Goal: Task Accomplishment & Management: Complete application form

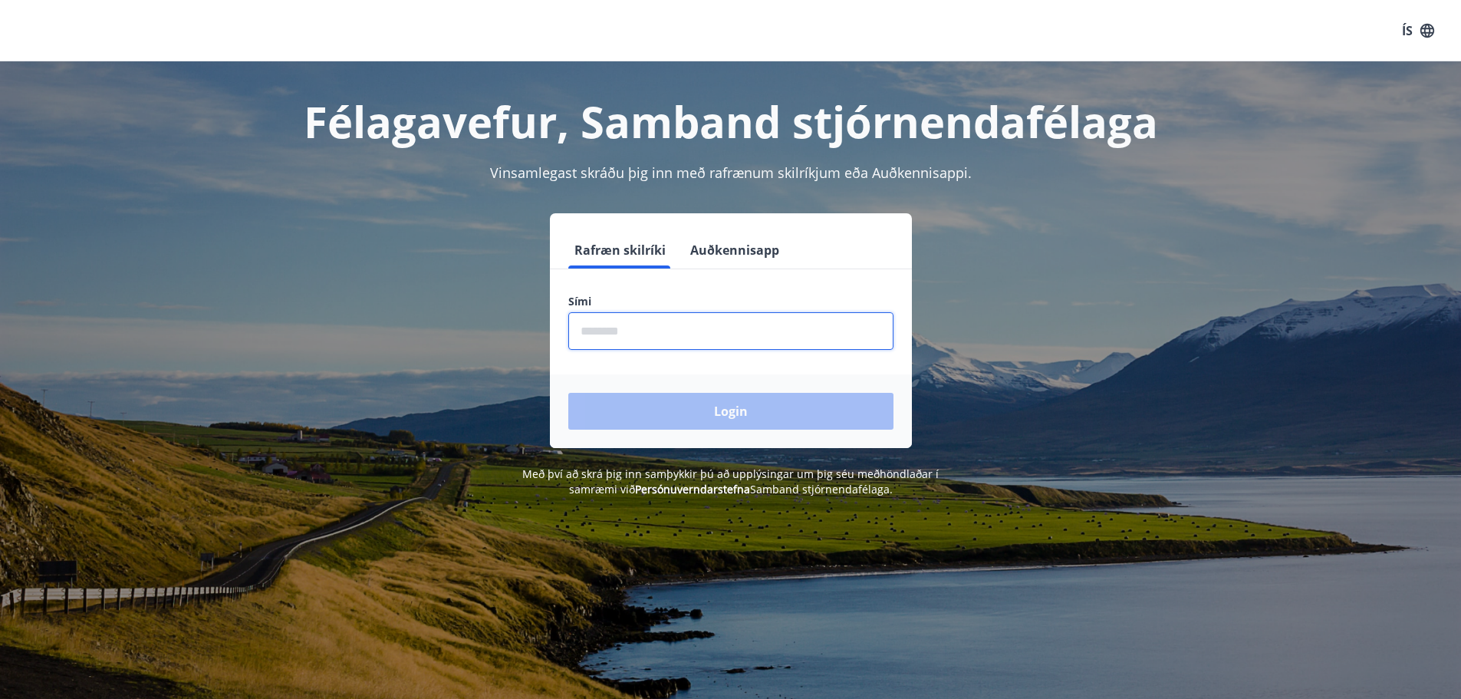
click at [615, 346] on input "phone" at bounding box center [730, 331] width 325 height 38
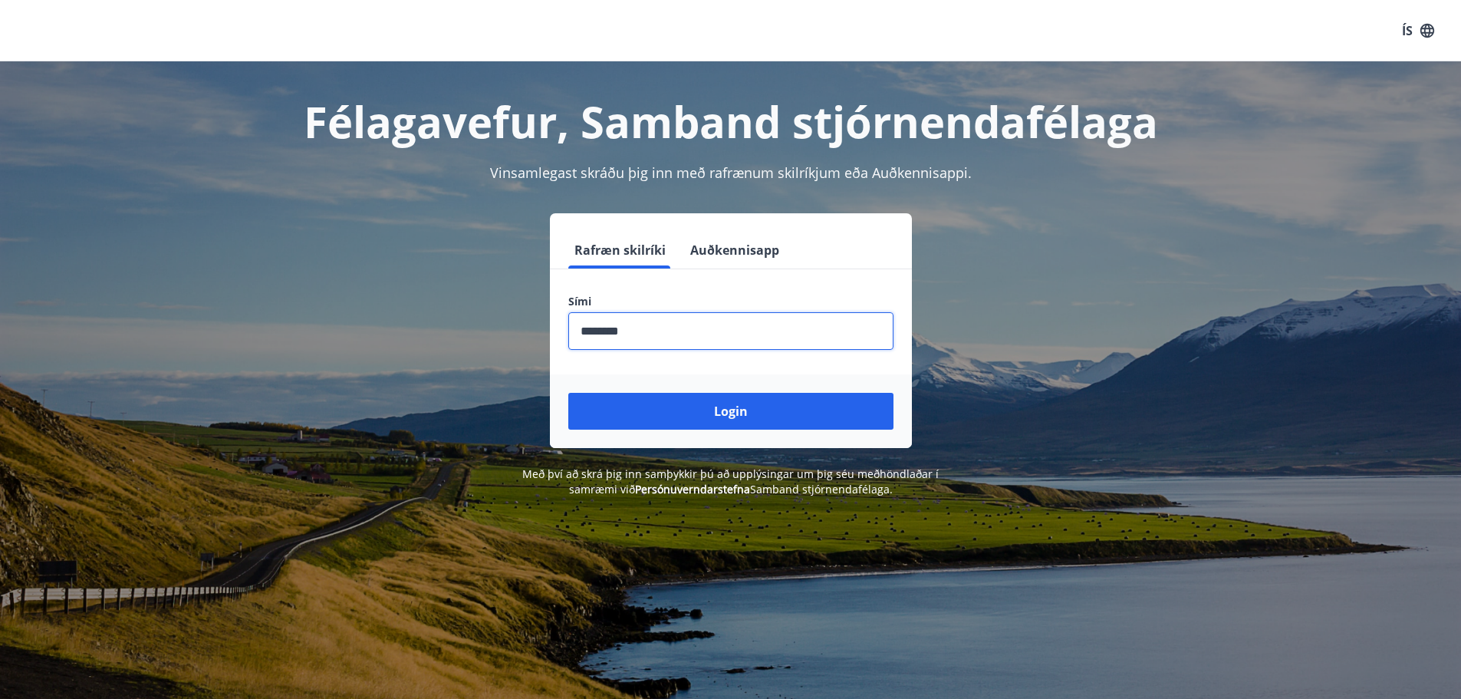
type input "********"
click at [568, 393] on button "Login" at bounding box center [730, 411] width 325 height 37
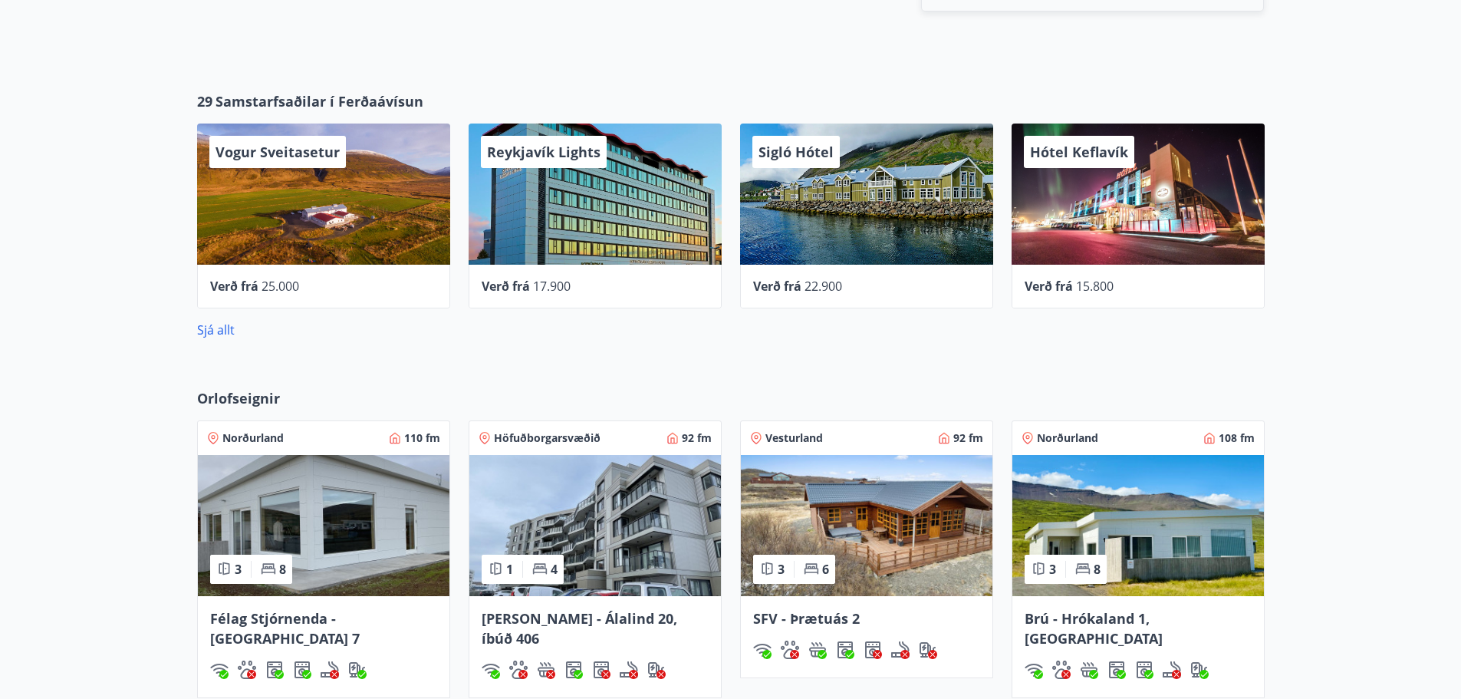
scroll to position [767, 0]
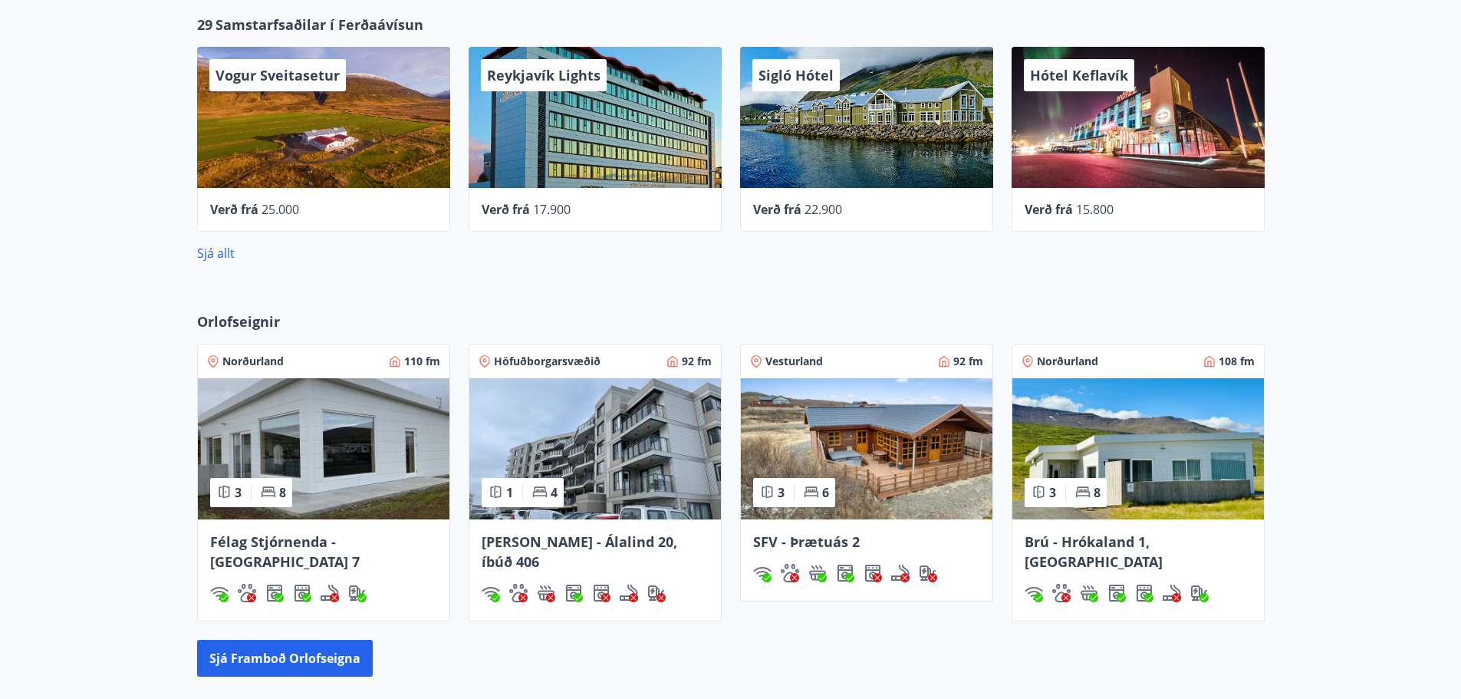
click at [347, 533] on span "Félag Stjórnenda - [GEOGRAPHIC_DATA] 7" at bounding box center [285, 551] width 150 height 38
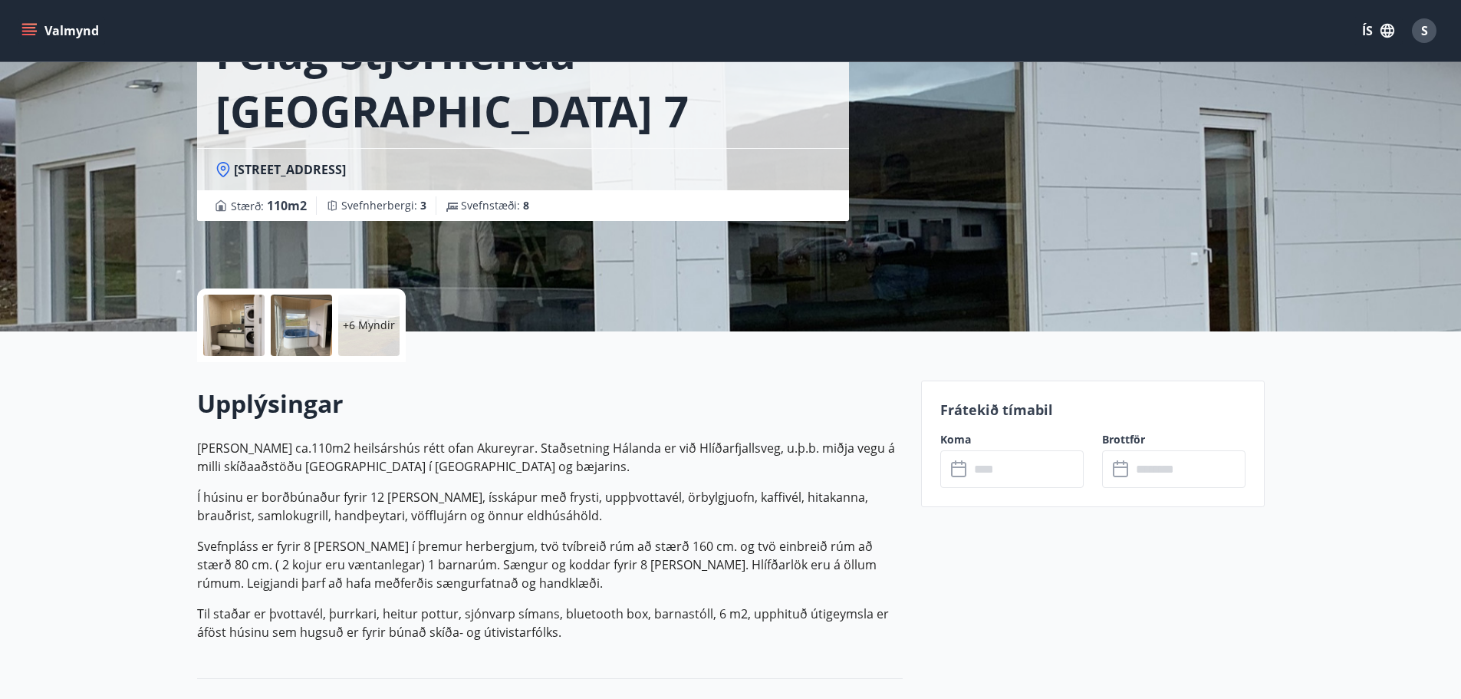
scroll to position [153, 0]
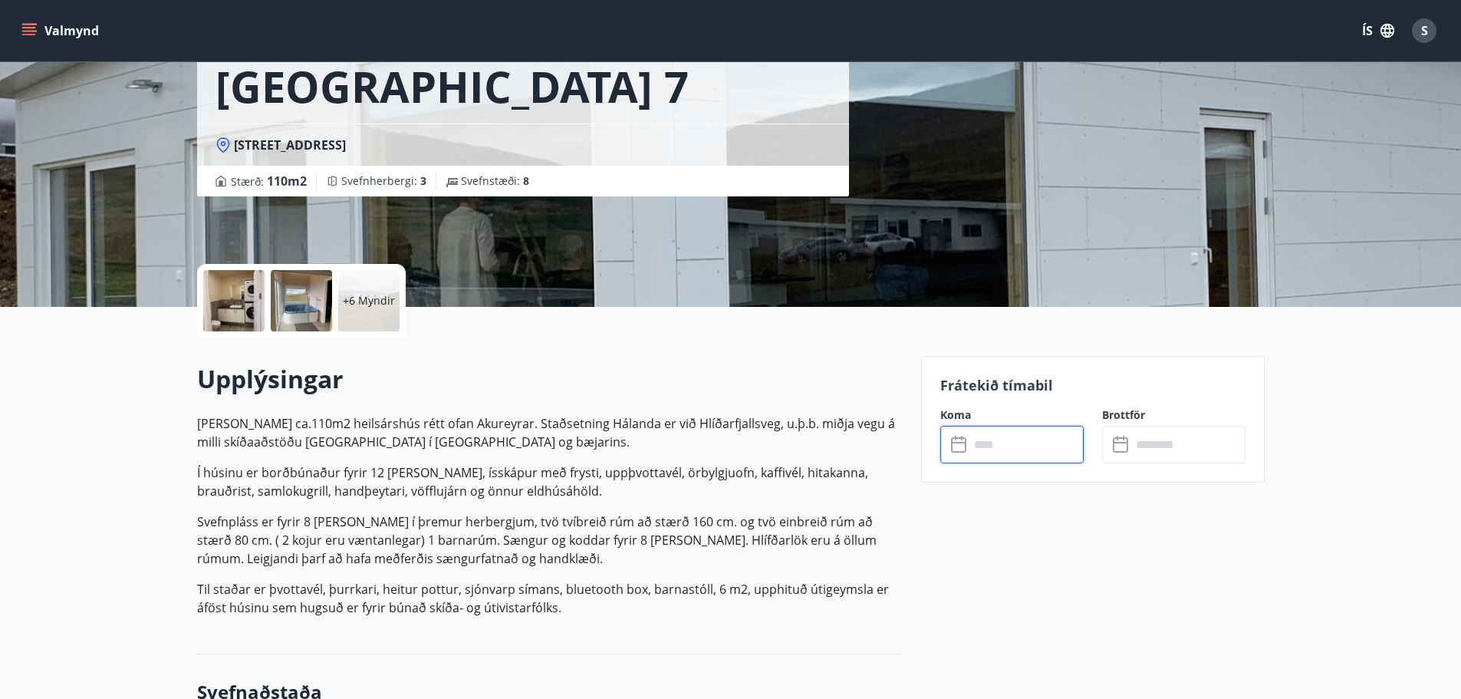
click at [1012, 453] on input "text" at bounding box center [1026, 445] width 114 height 38
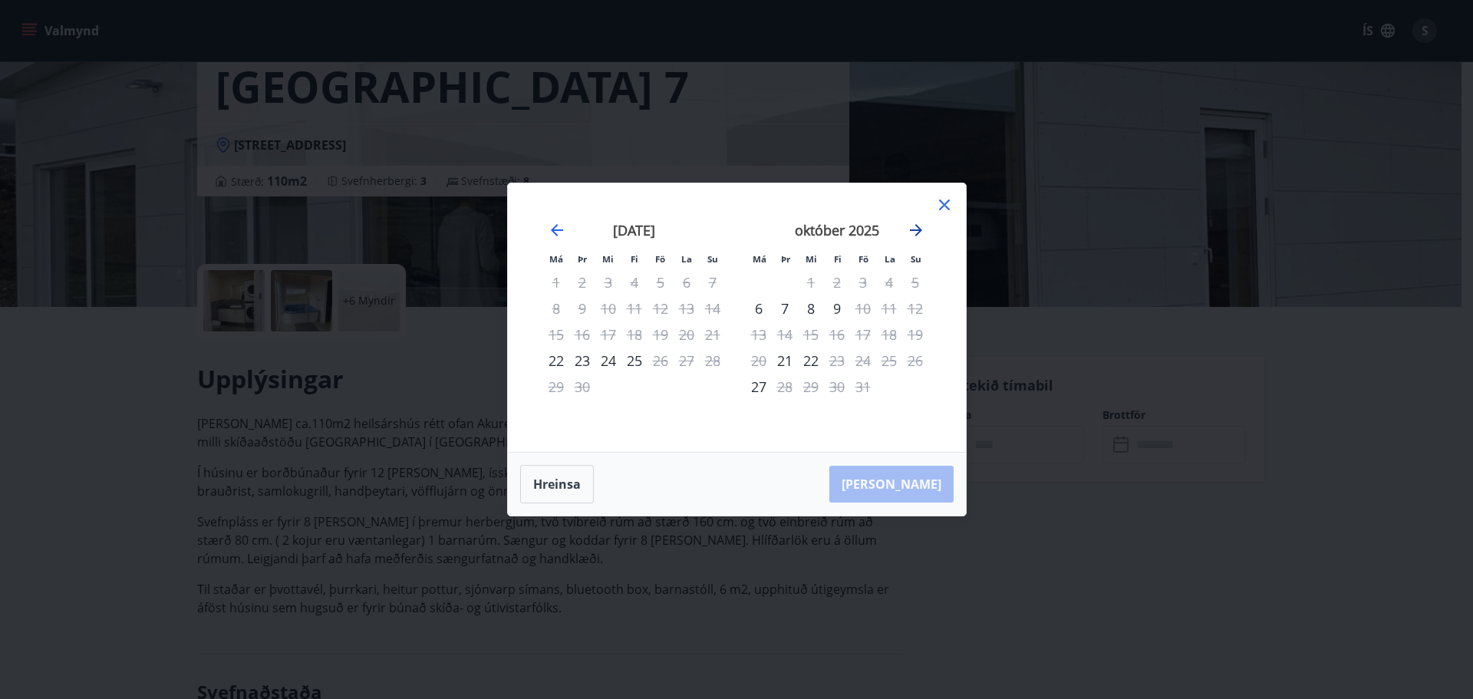
click at [912, 224] on icon "Move forward to switch to the next month." at bounding box center [916, 230] width 18 height 18
click at [946, 202] on icon at bounding box center [944, 205] width 18 height 18
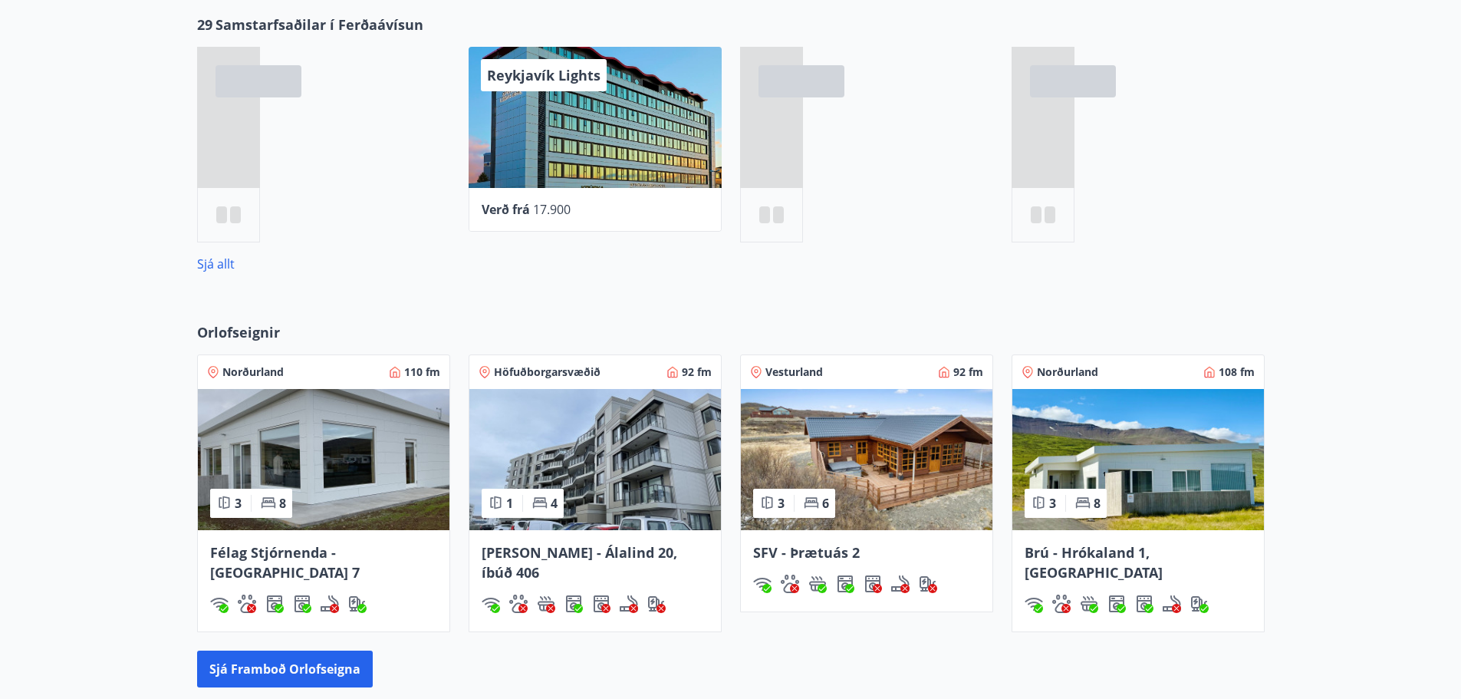
scroll to position [914, 0]
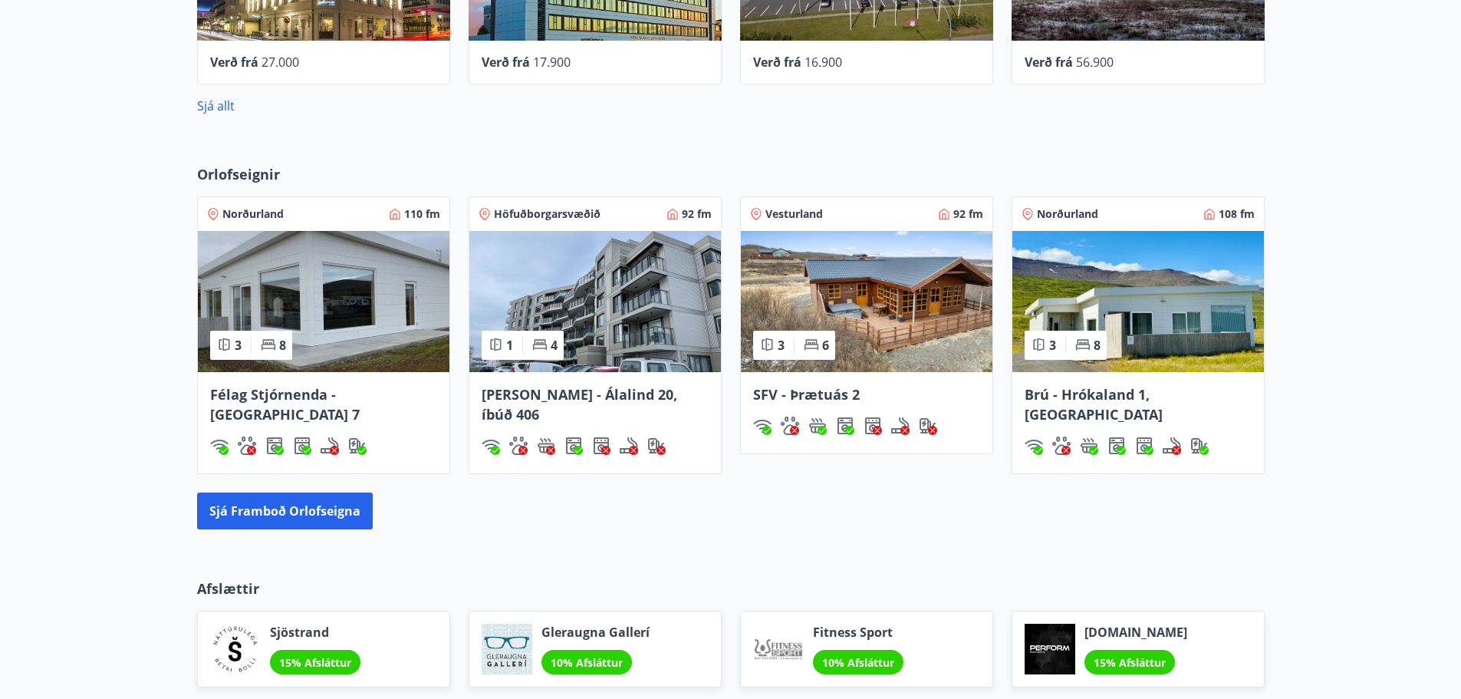
click at [1120, 383] on div "Brú - Hrókaland 1, [GEOGRAPHIC_DATA]" at bounding box center [1138, 422] width 252 height 101
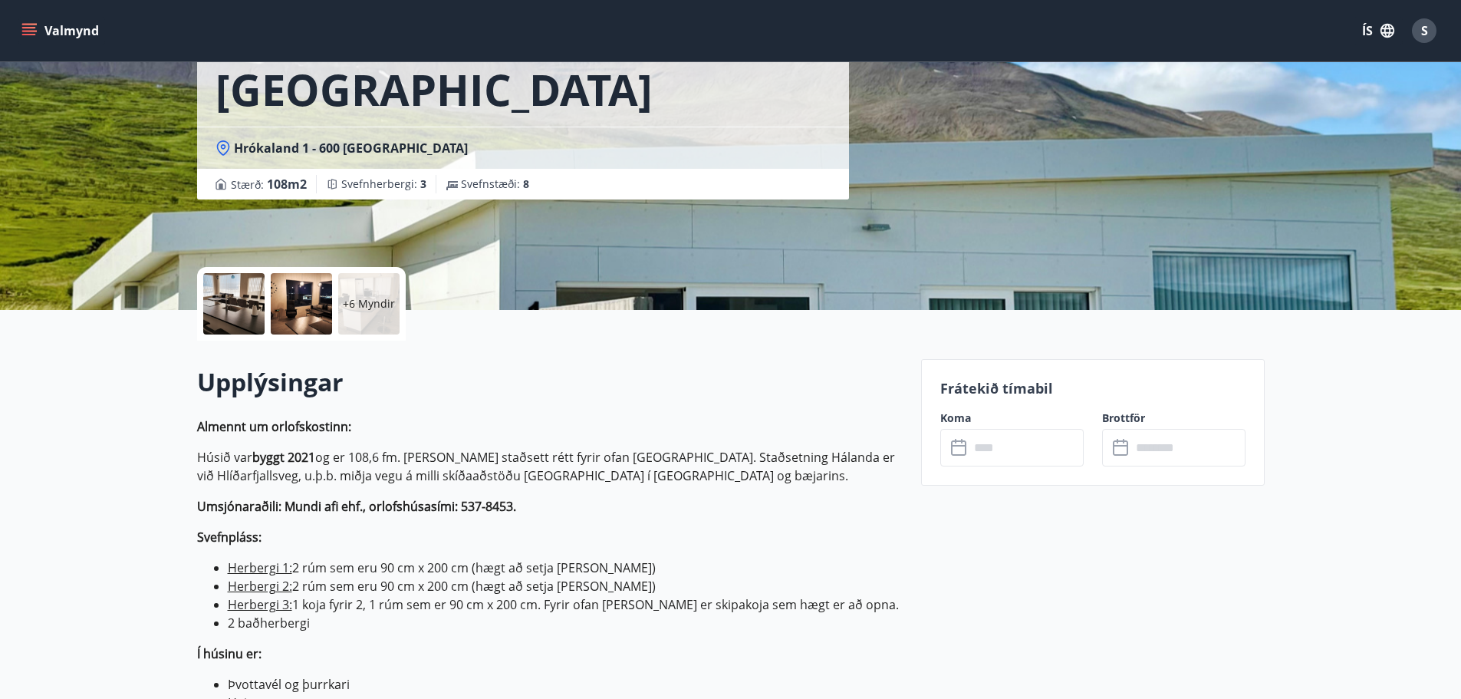
scroll to position [153, 0]
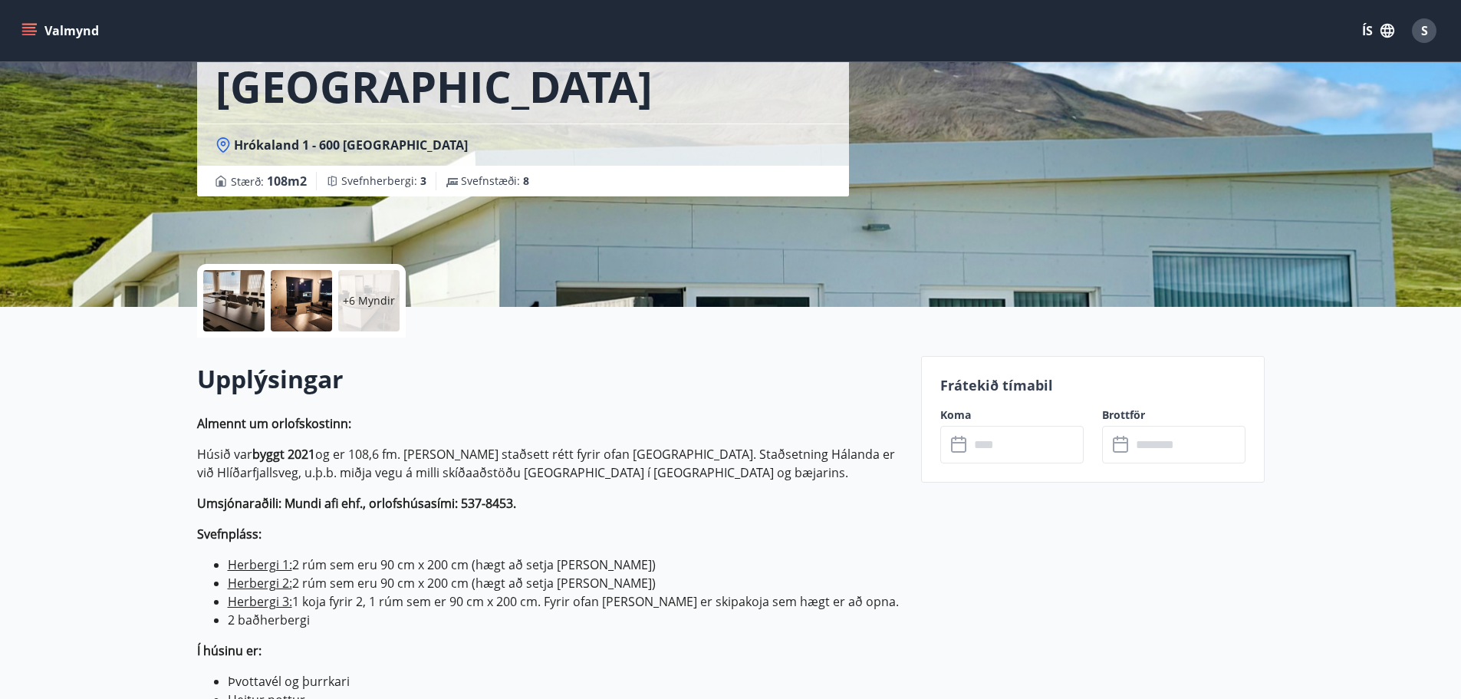
click at [996, 454] on input "text" at bounding box center [1026, 445] width 114 height 38
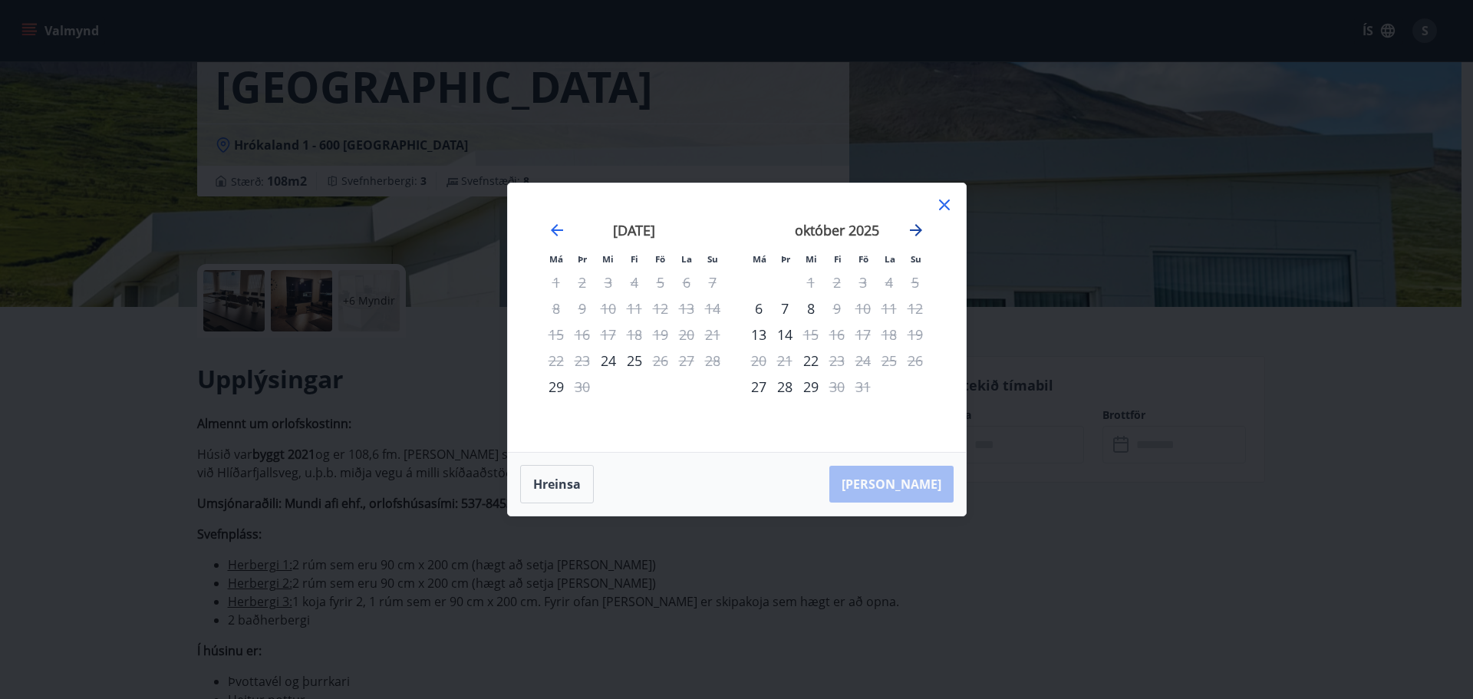
click at [920, 222] on icon "Move forward to switch to the next month." at bounding box center [916, 230] width 18 height 18
click at [948, 199] on icon at bounding box center [944, 205] width 18 height 18
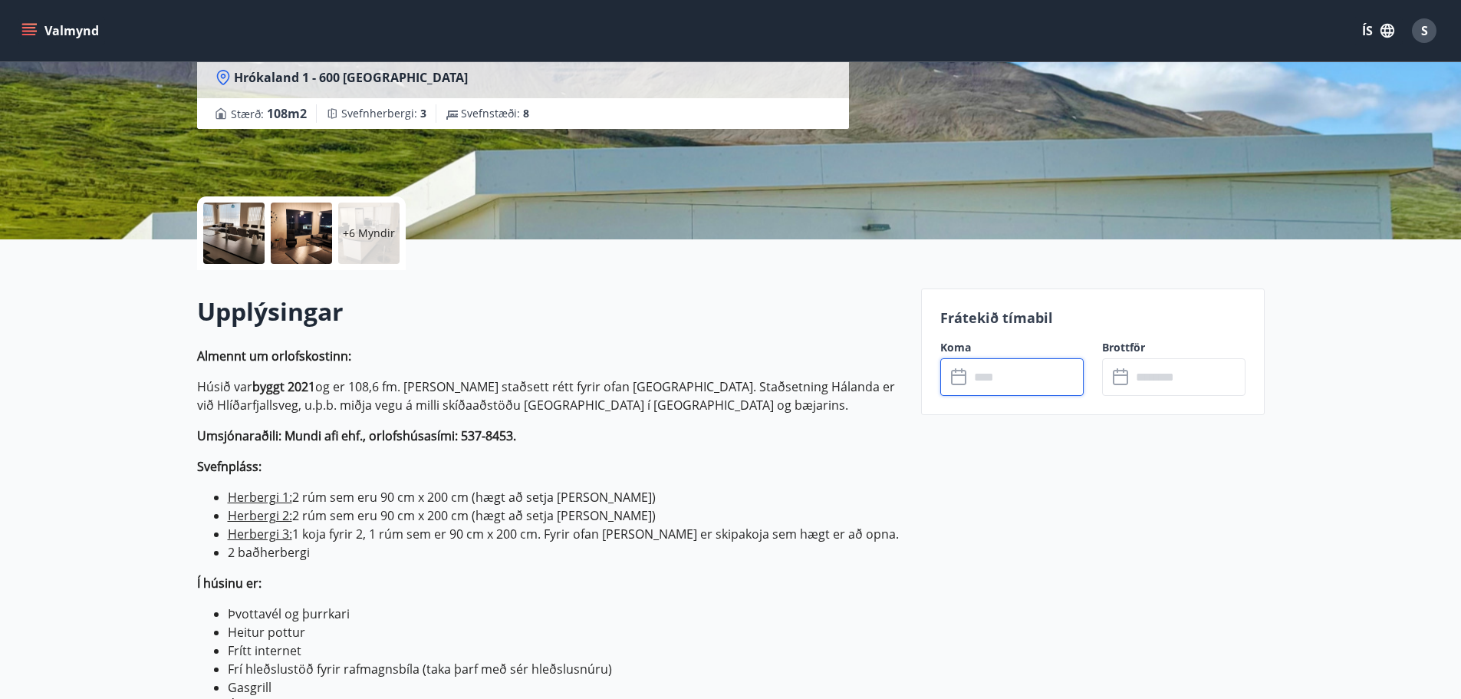
scroll to position [614, 0]
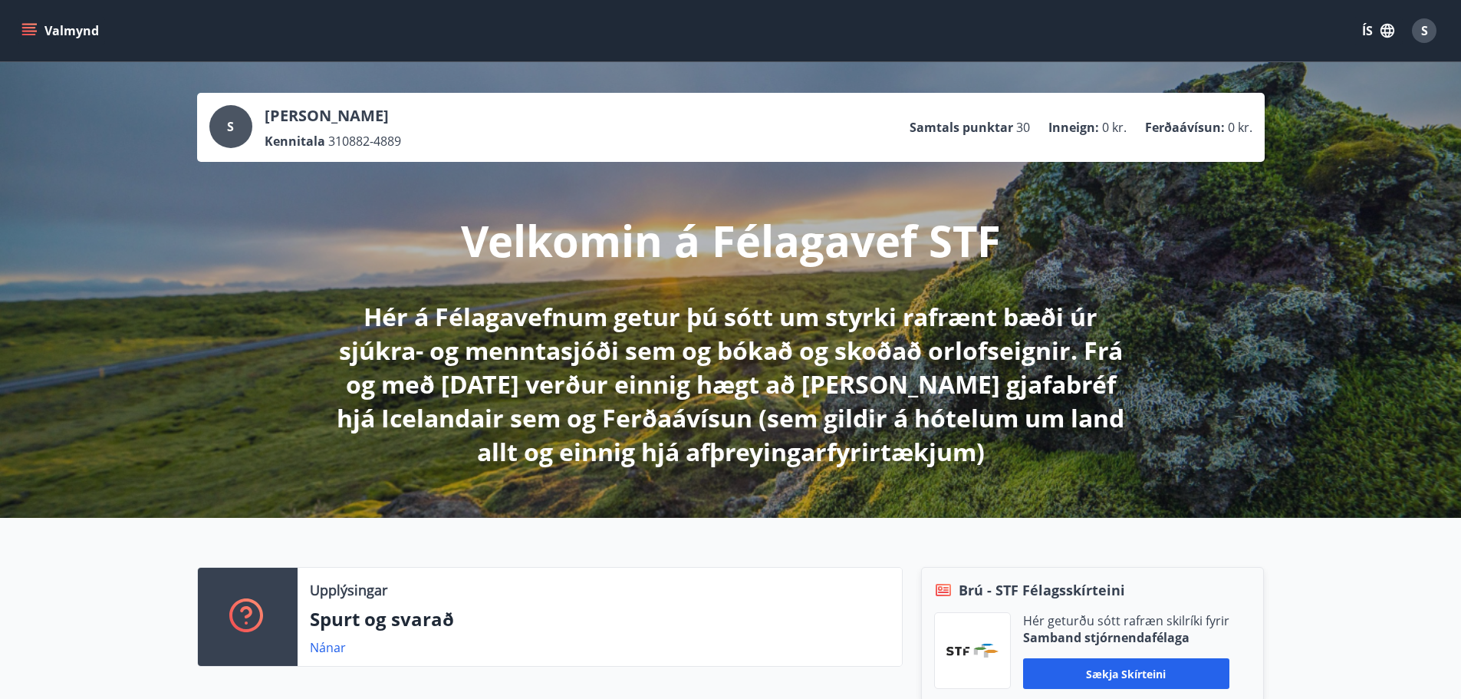
click at [31, 36] on icon "menu" at bounding box center [28, 30] width 15 height 15
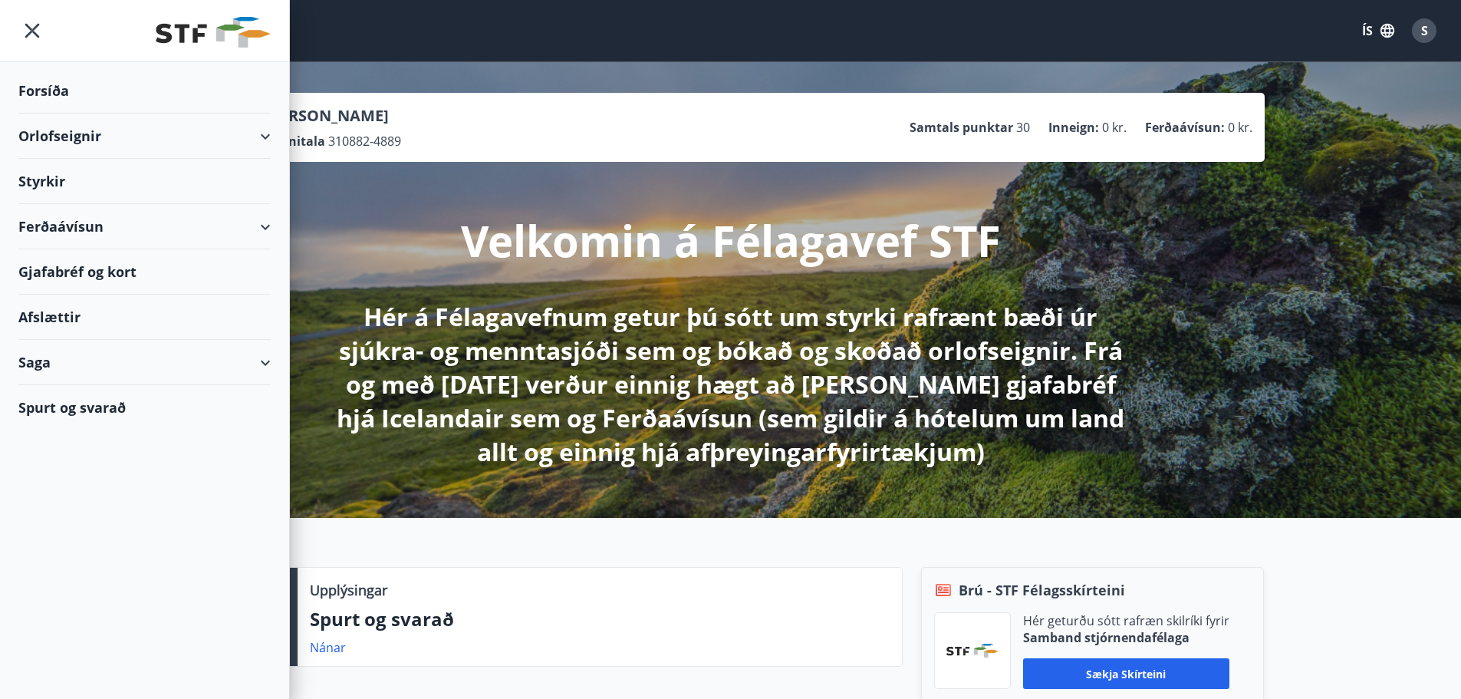
click at [42, 176] on div "Styrkir" at bounding box center [144, 181] width 252 height 45
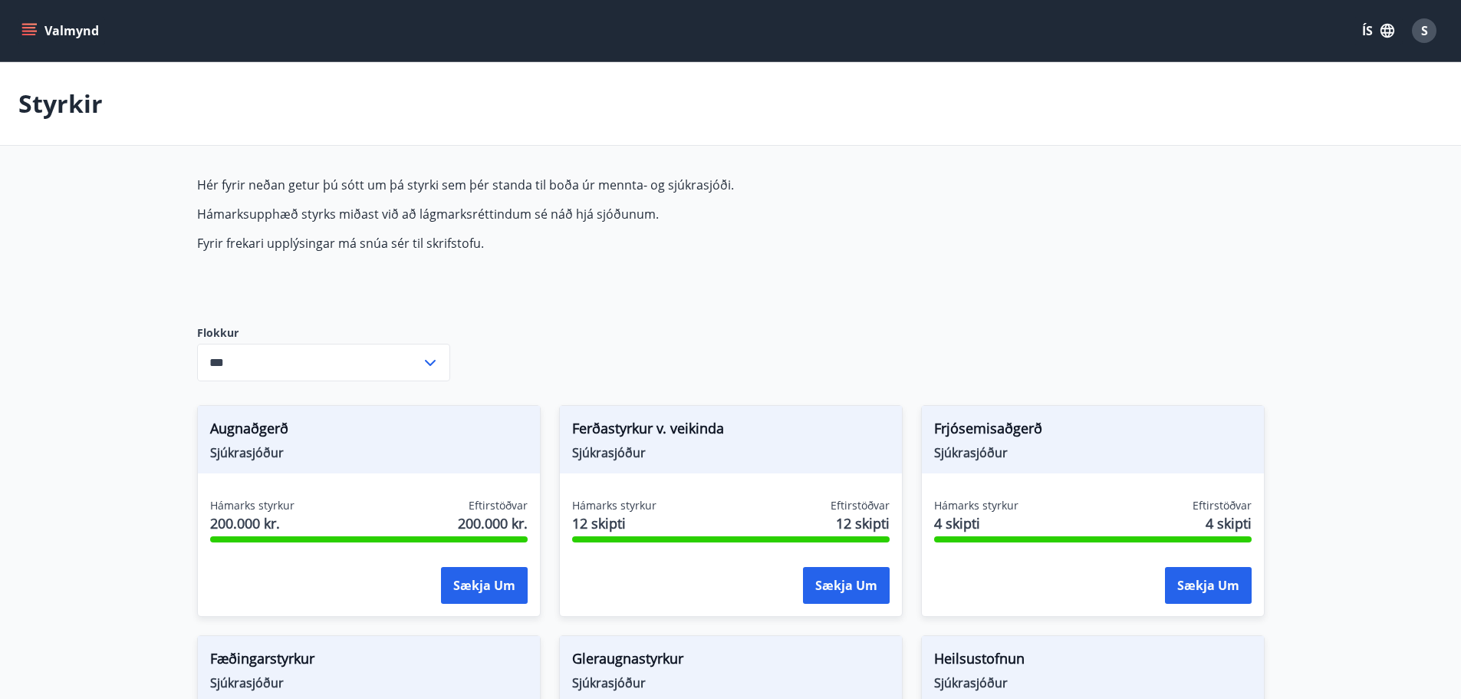
type input "***"
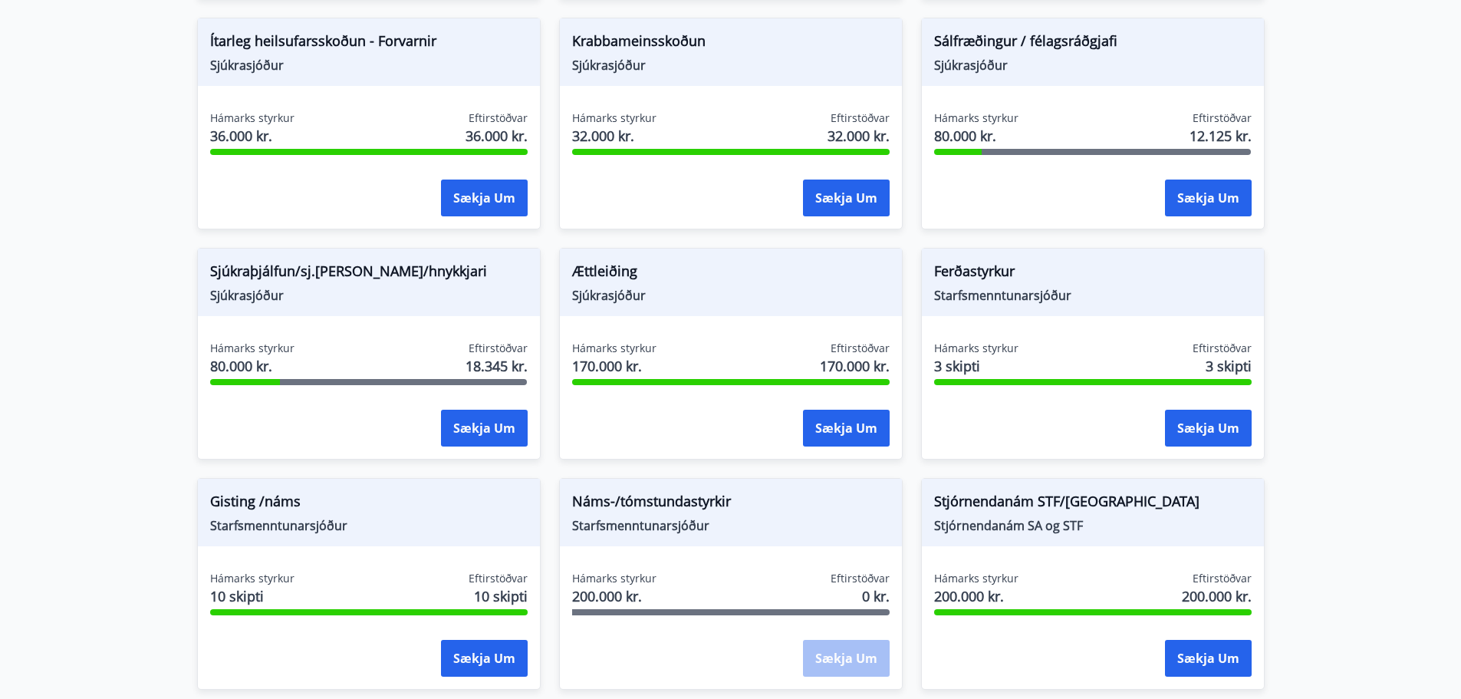
scroll to position [986, 0]
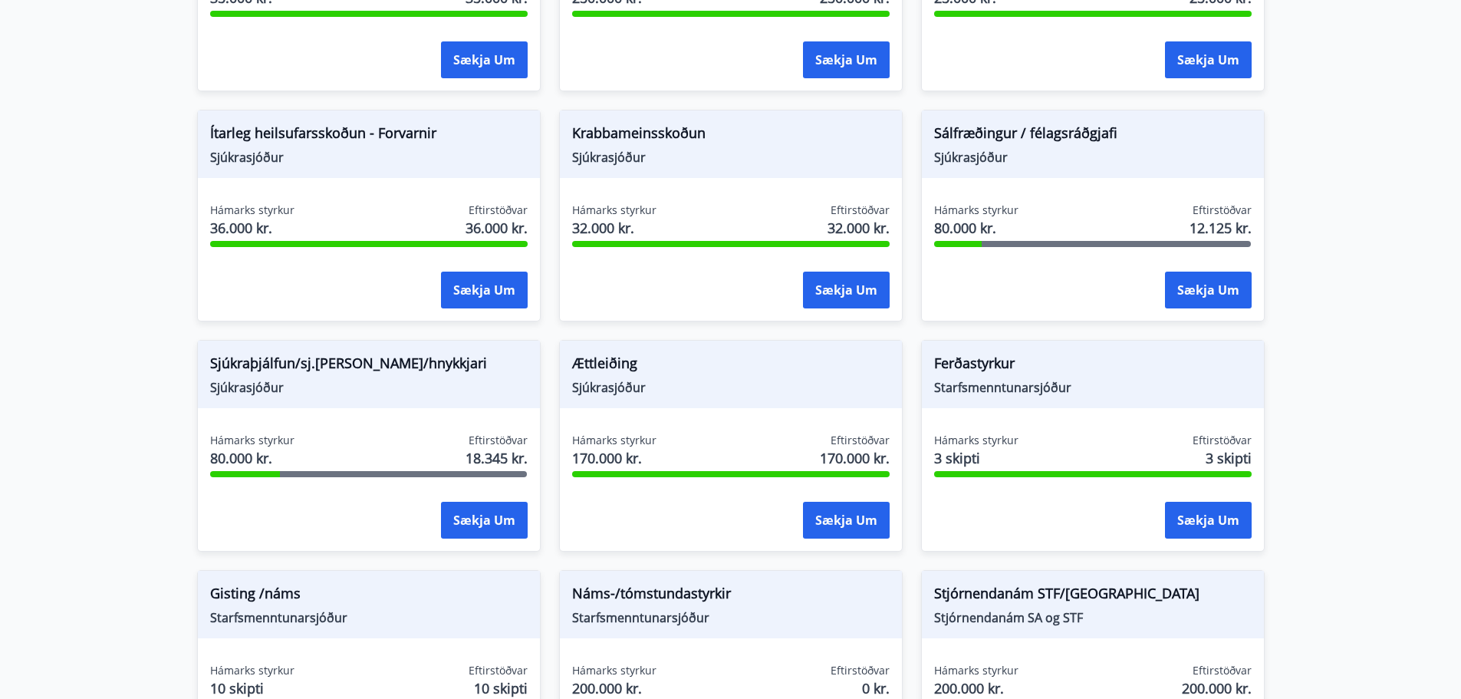
click at [312, 133] on span "Ítarleg heilsufarsskoðun - Forvarnir" at bounding box center [369, 136] width 318 height 26
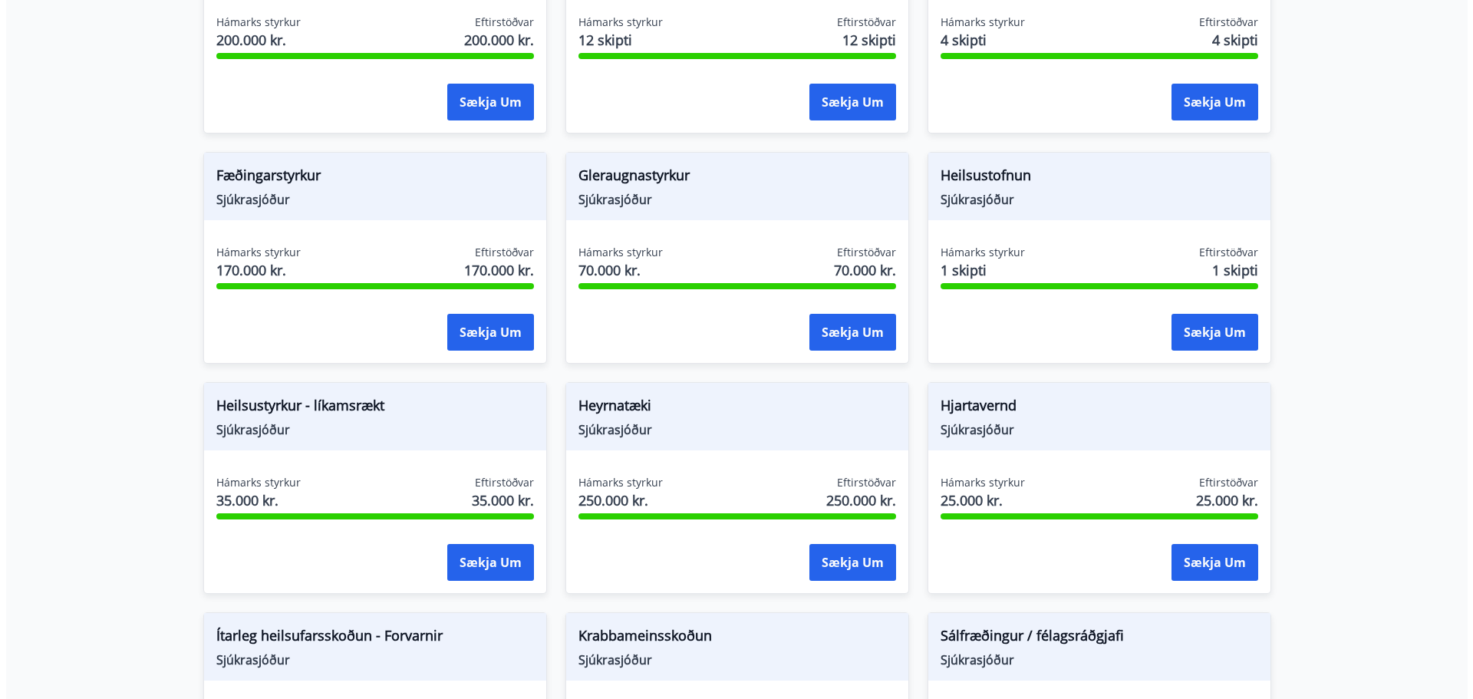
scroll to position [537, 0]
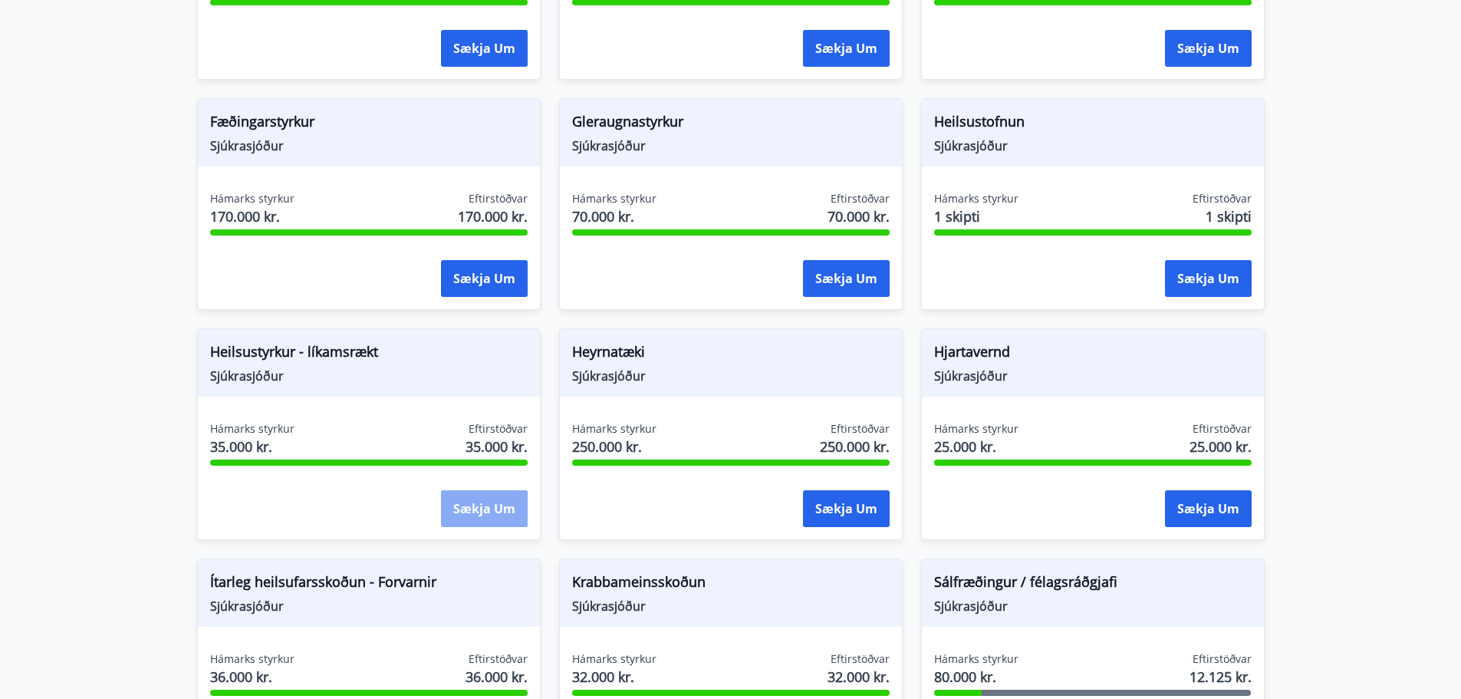
click at [488, 496] on button "Sækja um" at bounding box center [484, 508] width 87 height 37
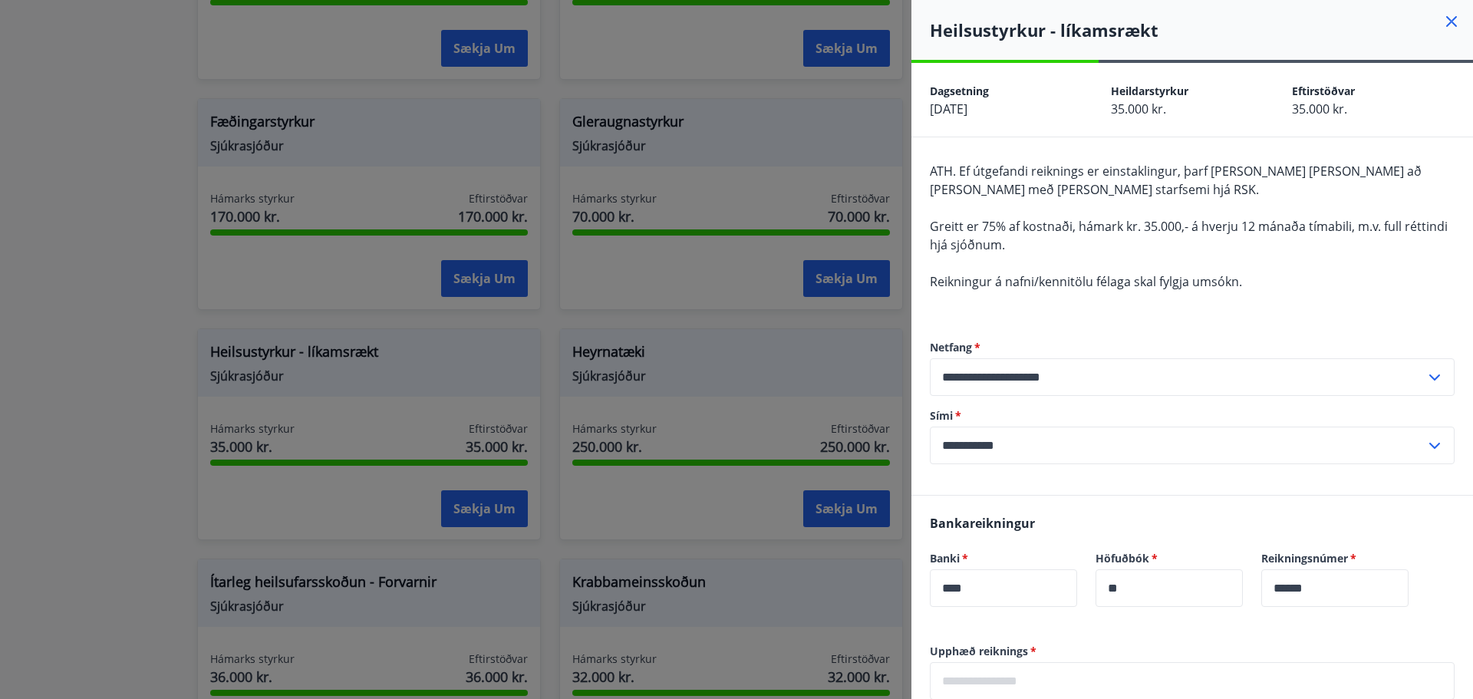
click at [1067, 272] on div "ATH. Ef útgefandi reiknings er einstaklingur, þarf [PERSON_NAME] [PERSON_NAME] …" at bounding box center [1192, 235] width 525 height 147
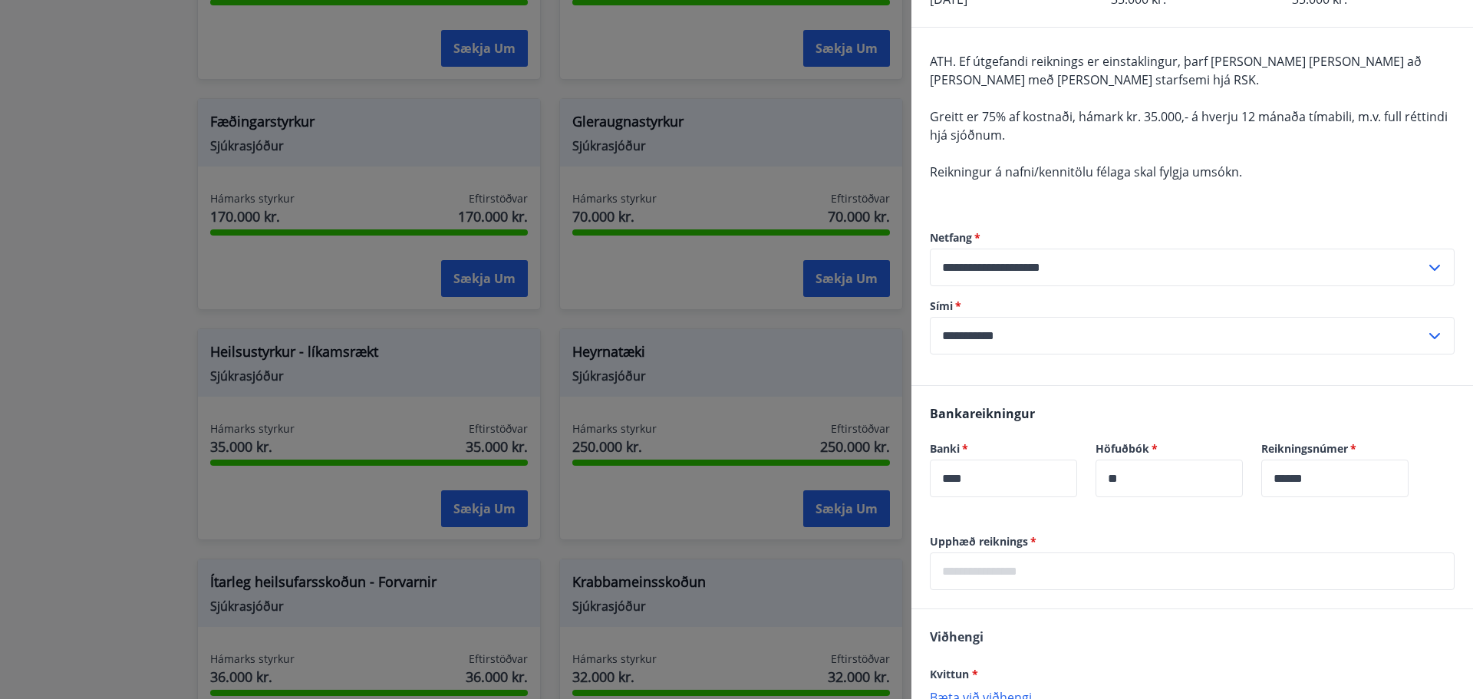
scroll to position [0, 0]
